Goal: Check status: Check status

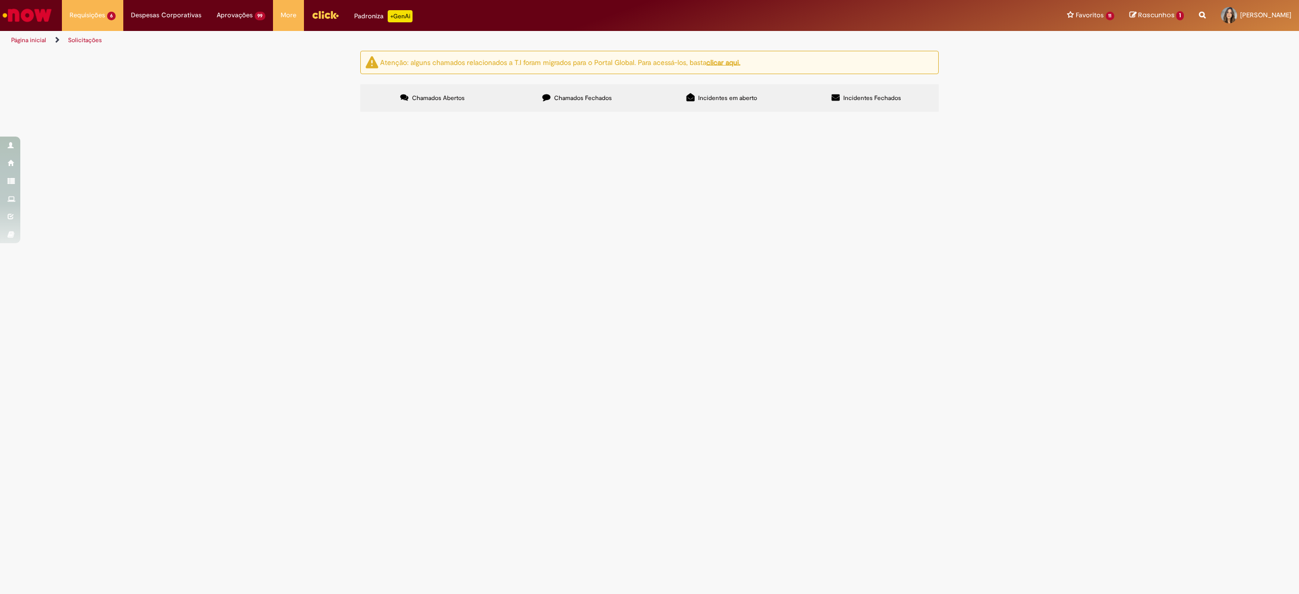
click at [979, 115] on div "Atenção: alguns chamados relacionados a T.I foram migrados para o Portal Global…" at bounding box center [649, 83] width 1299 height 64
click at [0, 0] on span "Boa Tarde! Time, lançamos e aprovamos 100% da movimentação da colaboradora: [PE…" at bounding box center [0, 0] width 0 height 0
click at [0, 0] on span "Boa Tarde! [PERSON_NAME], conforme nos falamos por teams consegu me ajudar com …" at bounding box center [0, 0] width 0 height 0
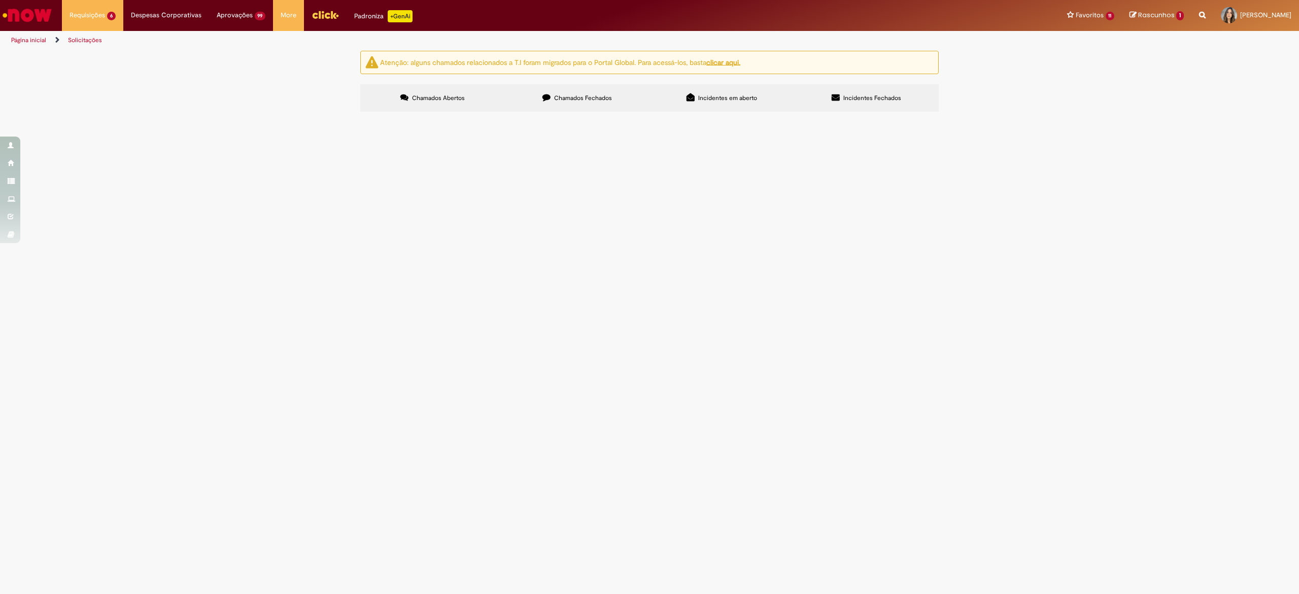
click at [0, 0] on span "Boa Tarde! [PERSON_NAME], conforme nos falamos por teams consegu me ajudar com …" at bounding box center [0, 0] width 0 height 0
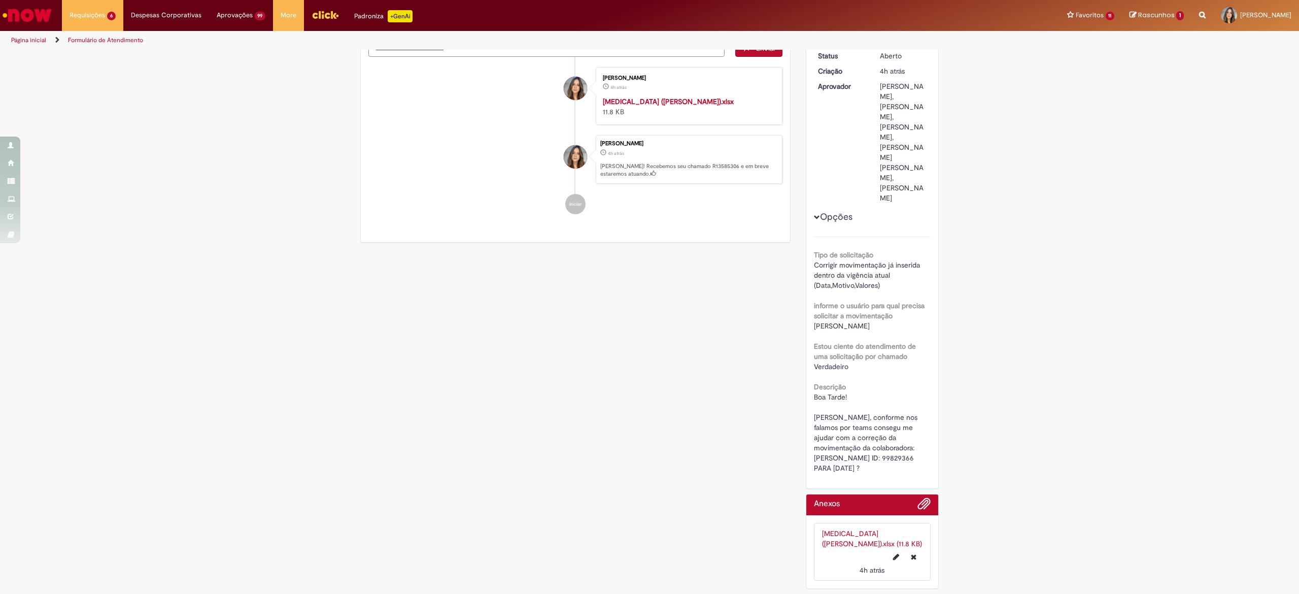
scroll to position [113, 0]
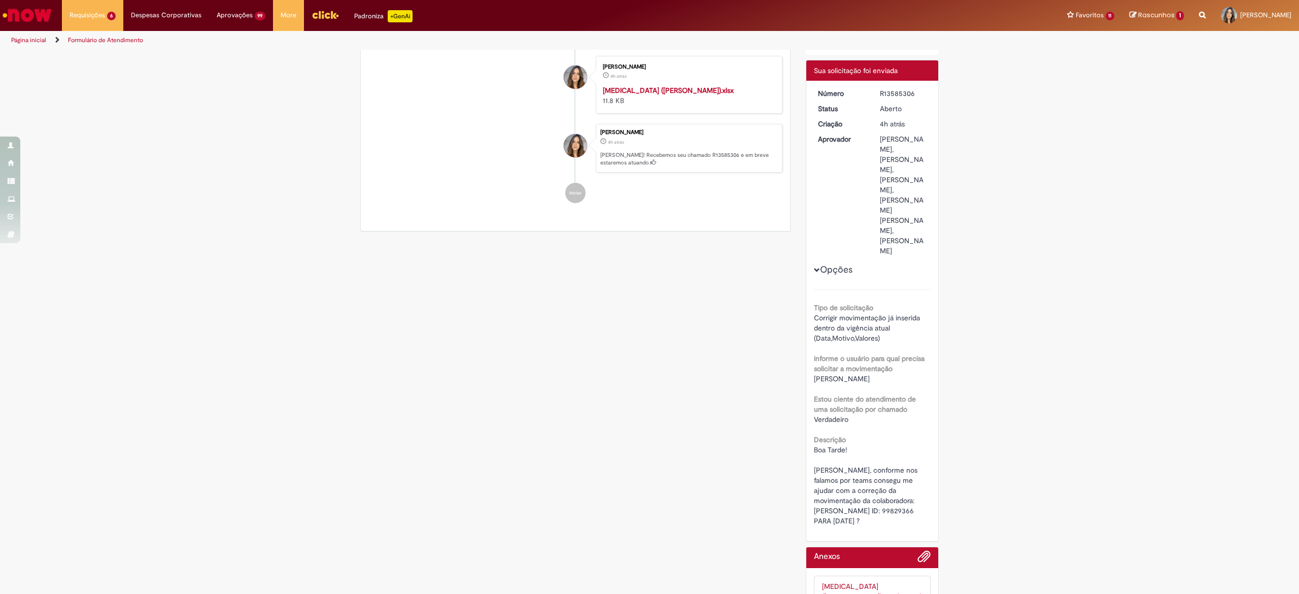
drag, startPoint x: 637, startPoint y: 430, endPoint x: 640, endPoint y: 352, distance: 77.7
click at [637, 428] on div "Verificar Código de Barras Aguardando Aprovação Aguardando atendimento Em andam…" at bounding box center [650, 292] width 594 height 709
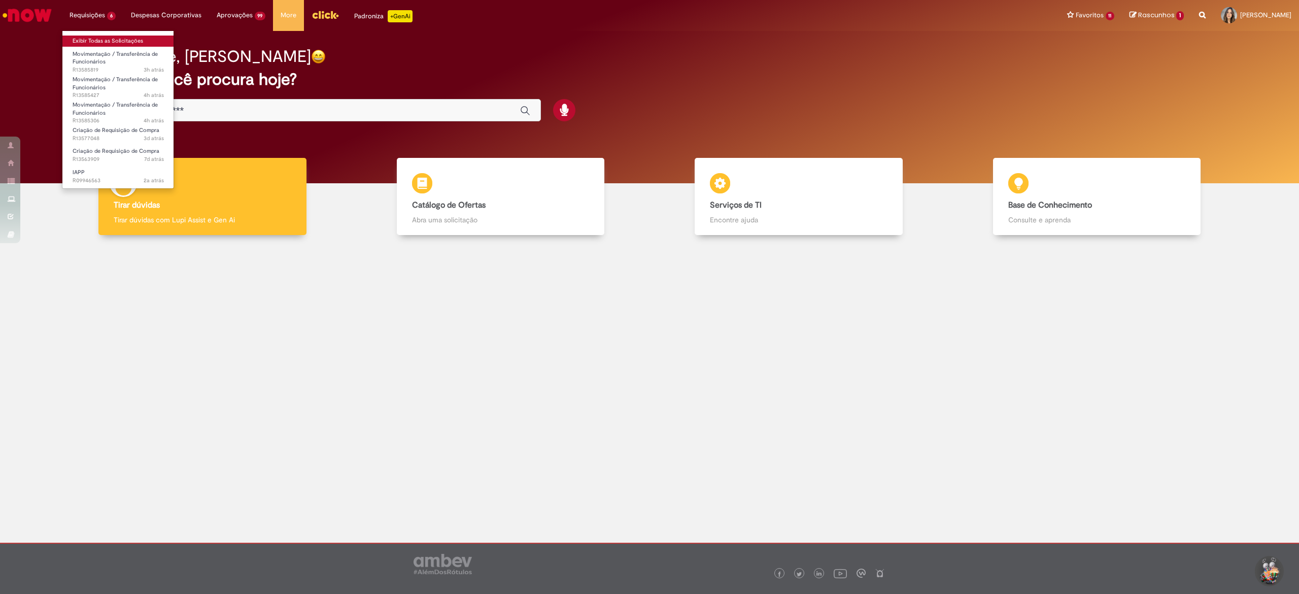
click at [91, 40] on link "Exibir Todas as Solicitações" at bounding box center [118, 41] width 112 height 11
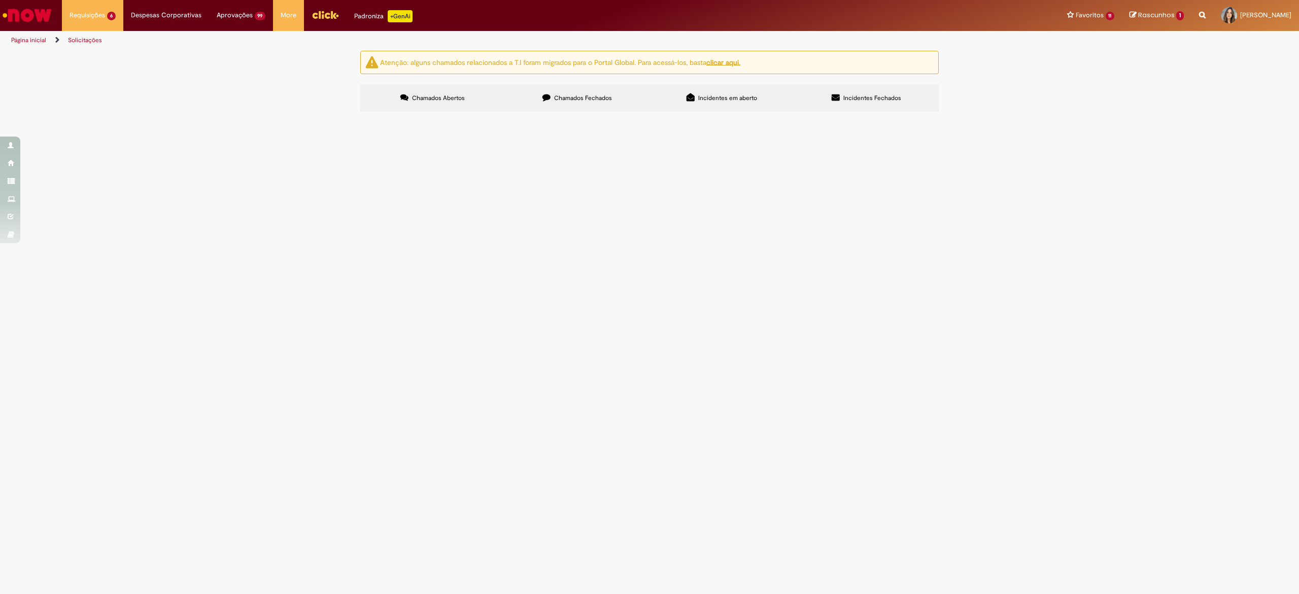
click at [0, 0] on span "Boa Tarde! Time, lançamos e aprovamos 100% da movimentação da colaboradora: [PE…" at bounding box center [0, 0] width 0 height 0
click at [0, 0] on span "Boa Tarde! [PERSON_NAME], conforme nos falamos por teams consegu me ajudar com …" at bounding box center [0, 0] width 0 height 0
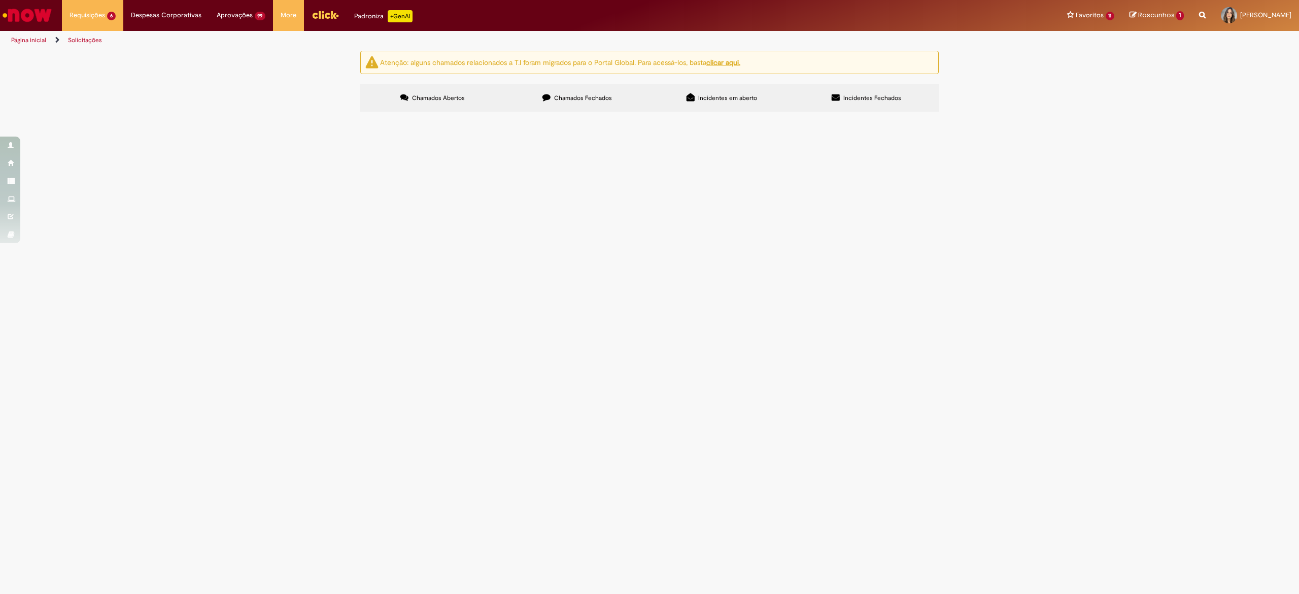
click at [0, 0] on span "Movimentação / Transferência de Funcionários" at bounding box center [0, 0] width 0 height 0
click at [0, 0] on span "Boa Tarde! [PERSON_NAME], conforme nos falamos por teams consegu me ajudar com …" at bounding box center [0, 0] width 0 height 0
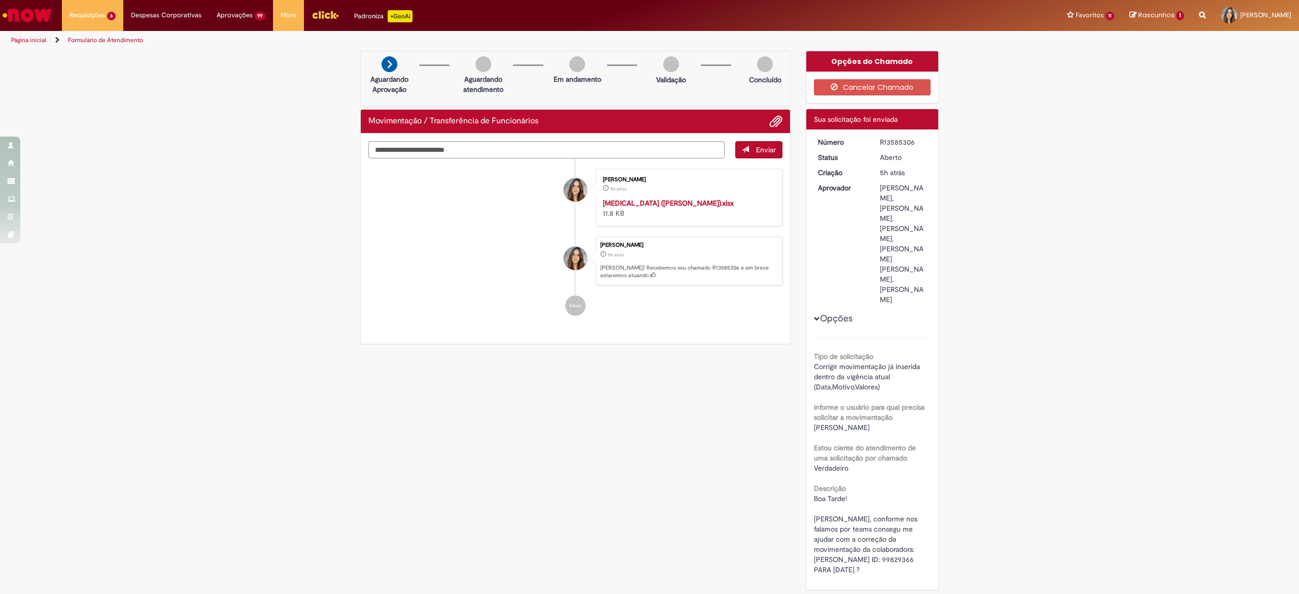
click at [969, 253] on div "Verificar Código de Barras Aguardando Aprovação Aguardando atendimento Em andam…" at bounding box center [649, 373] width 1299 height 645
click at [566, 304] on div "Cynthia Martins De Melo Silva" at bounding box center [575, 348] width 25 height 207
click at [0, 0] on button "Opções" at bounding box center [0, 0] width 0 height 0
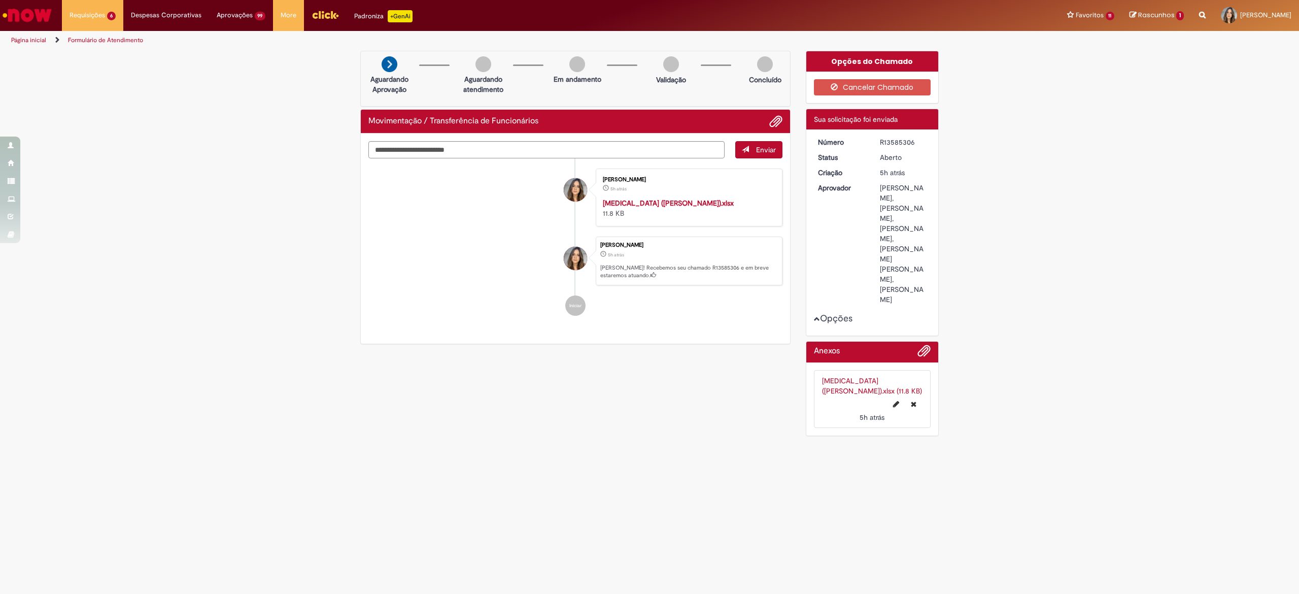
click at [0, 0] on button "Opções" at bounding box center [0, 0] width 0 height 0
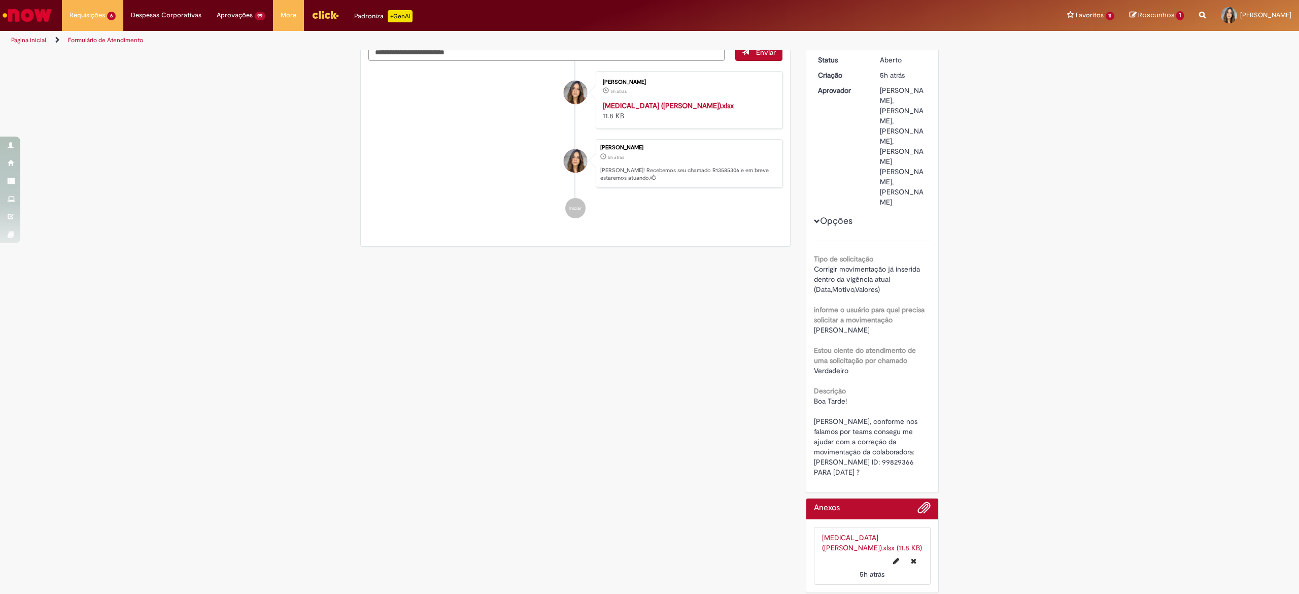
scroll to position [113, 0]
